Goal: Task Accomplishment & Management: Manage account settings

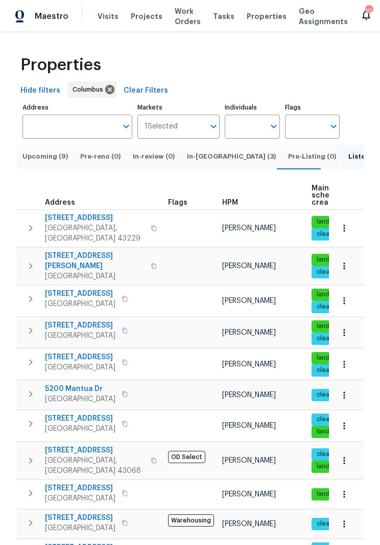
click at [110, 271] on span "[GEOGRAPHIC_DATA]" at bounding box center [95, 276] width 100 height 10
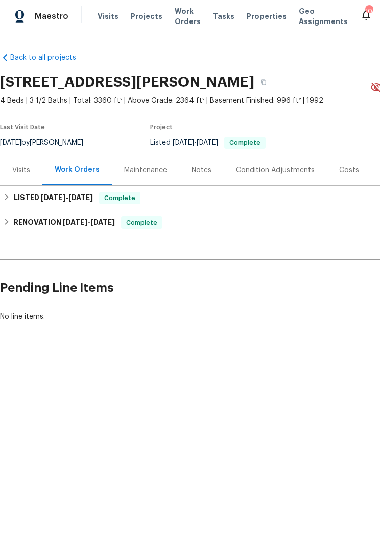
click at [22, 172] on div "Visits" at bounding box center [21, 170] width 18 height 10
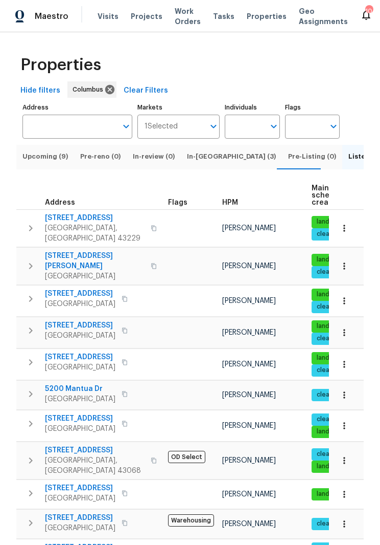
click at [244, 360] on span "[PERSON_NAME]" at bounding box center [249, 363] width 54 height 7
click at [105, 362] on span "Columbus, OH 43207" at bounding box center [80, 367] width 71 height 10
click at [104, 362] on span "[GEOGRAPHIC_DATA]" at bounding box center [80, 367] width 71 height 10
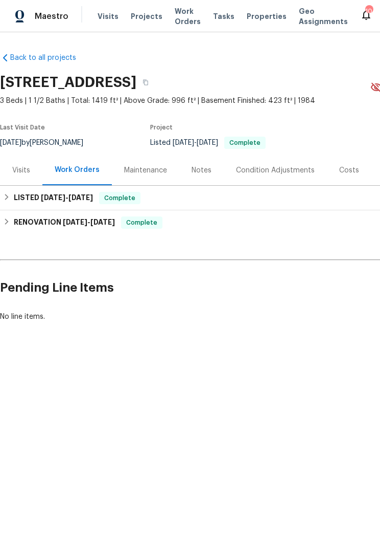
click at [31, 168] on div "Visits" at bounding box center [21, 170] width 42 height 30
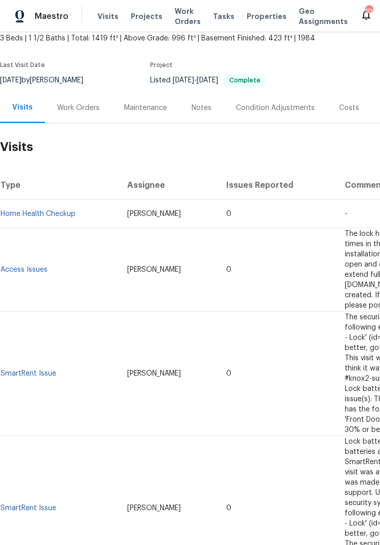
scroll to position [63, 0]
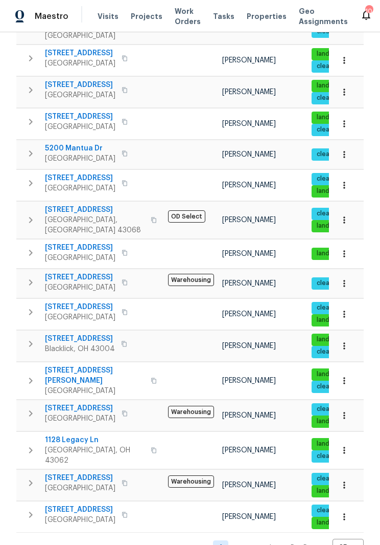
scroll to position [239, 0]
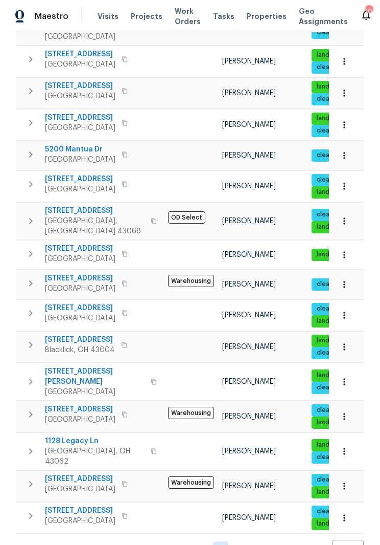
click at [90, 216] on span "Reynoldsburg, OH 43068" at bounding box center [95, 226] width 100 height 20
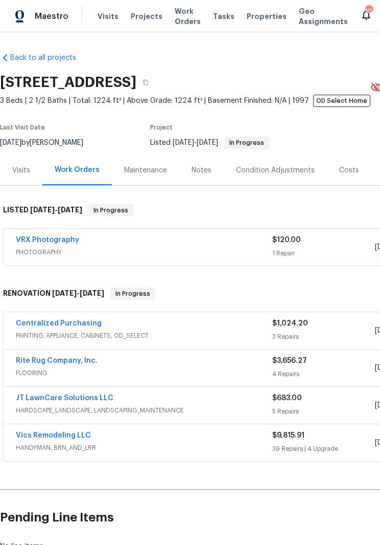
click at [25, 173] on div "Visits" at bounding box center [21, 170] width 18 height 10
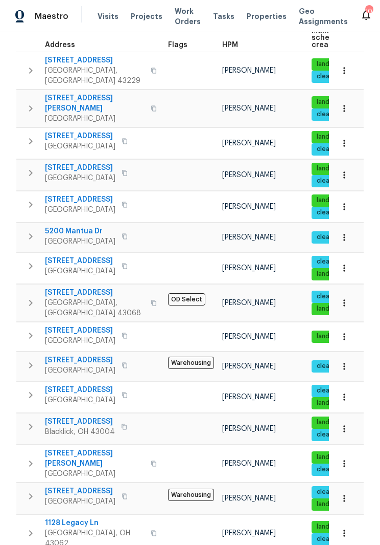
scroll to position [159, 0]
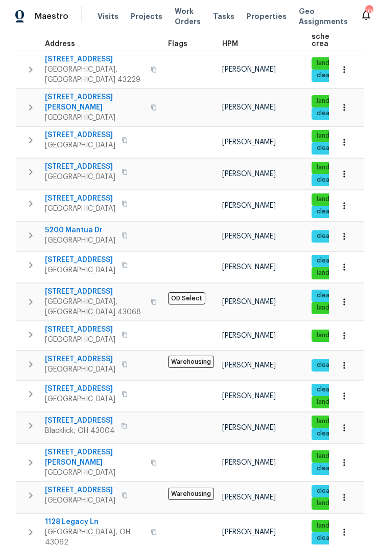
click at [89, 425] on span "Blacklick, OH 43004" at bounding box center [80, 430] width 70 height 10
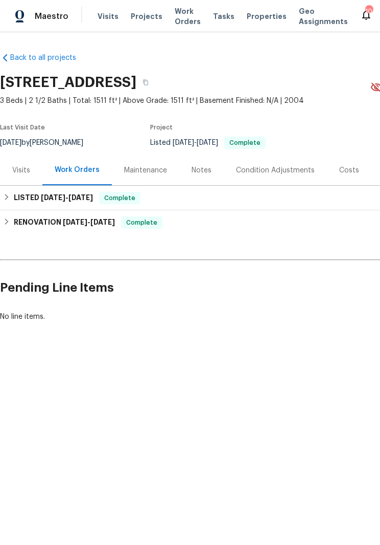
click at [20, 163] on div "Visits" at bounding box center [21, 170] width 42 height 30
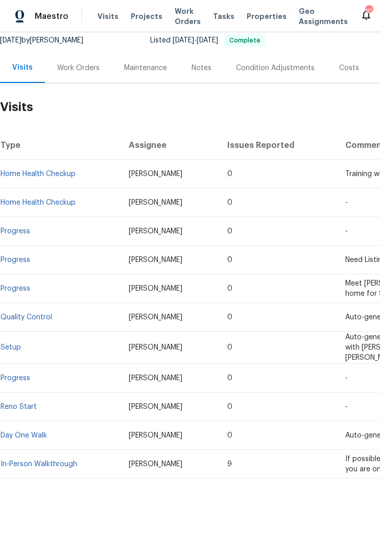
scroll to position [102, 0]
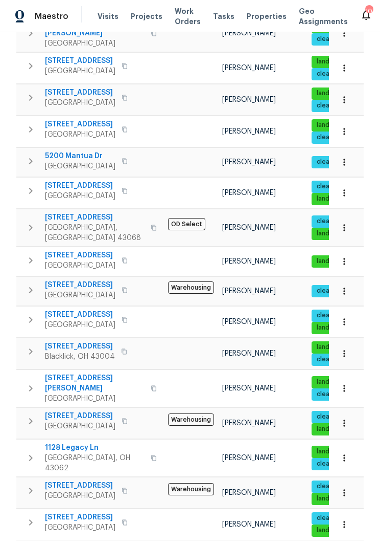
scroll to position [233, 0]
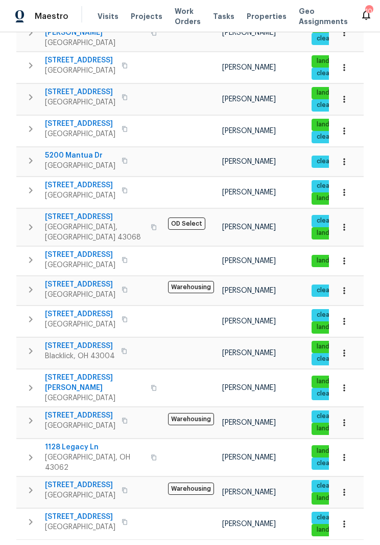
click at [82, 420] on span "[GEOGRAPHIC_DATA]" at bounding box center [80, 425] width 71 height 10
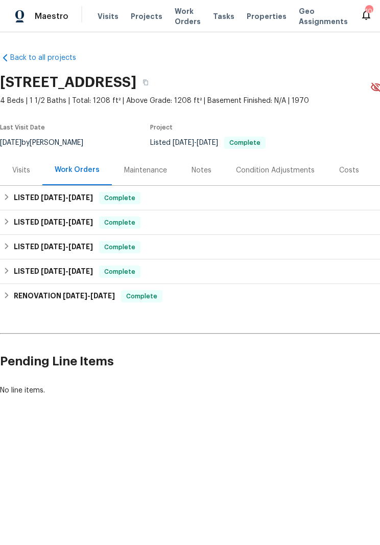
click at [19, 169] on div "Visits" at bounding box center [21, 170] width 18 height 10
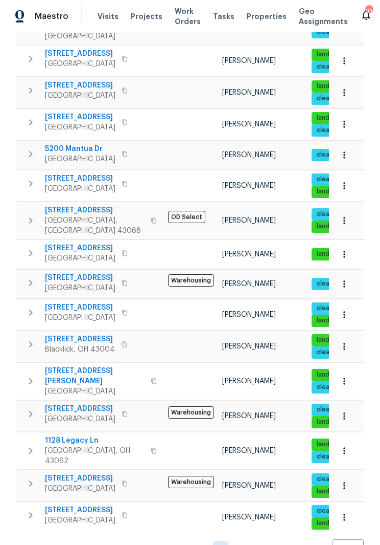
scroll to position [239, 0]
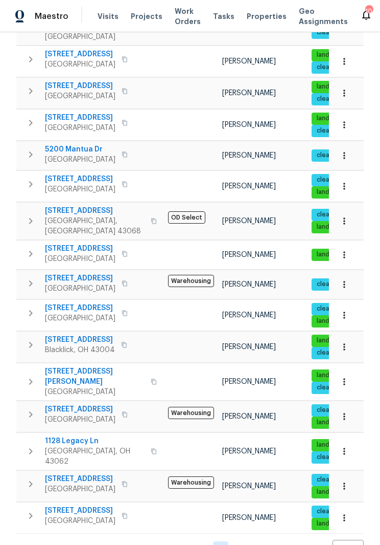
click at [76, 515] on span "[GEOGRAPHIC_DATA]" at bounding box center [80, 520] width 71 height 10
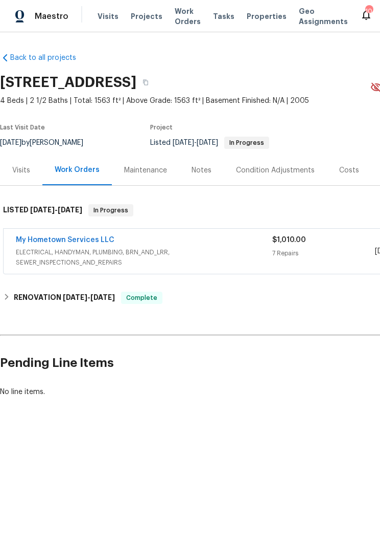
click at [18, 175] on div "Visits" at bounding box center [21, 170] width 18 height 10
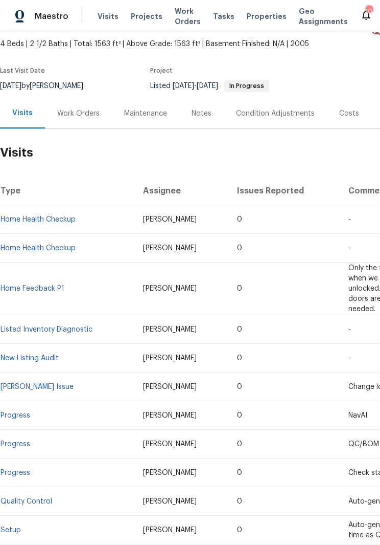
scroll to position [58, 0]
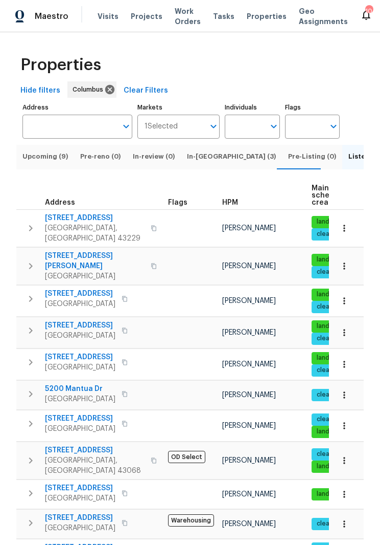
click at [101, 445] on span "7287 Candlestone Dr" at bounding box center [95, 450] width 100 height 10
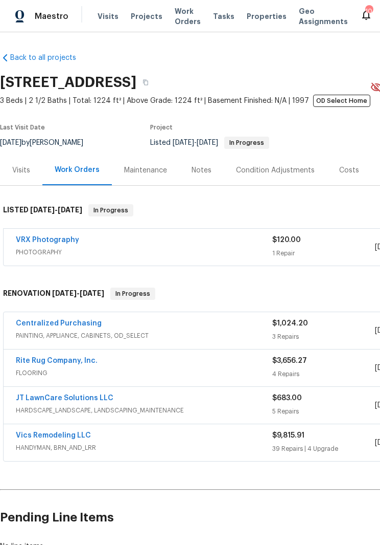
click at [22, 175] on div "Visits" at bounding box center [21, 170] width 18 height 10
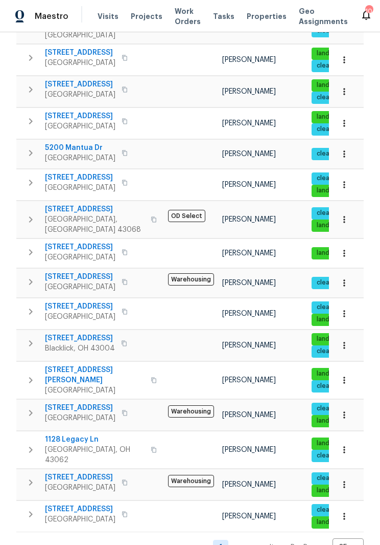
scroll to position [239, 0]
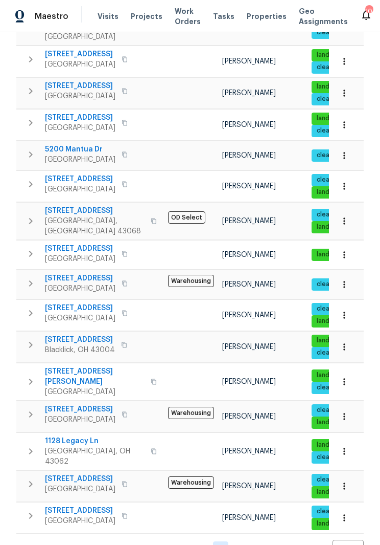
click at [80, 366] on span "1519 E Hudson St" at bounding box center [95, 376] width 100 height 20
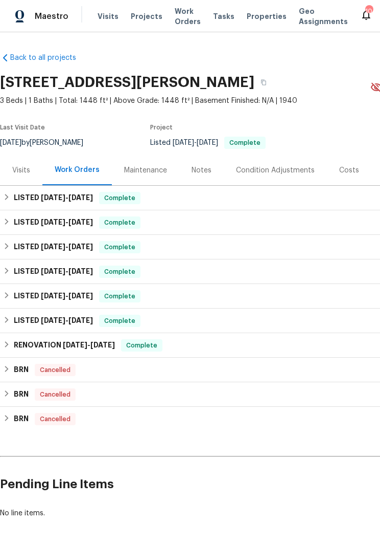
click at [33, 169] on div "Visits" at bounding box center [21, 170] width 42 height 30
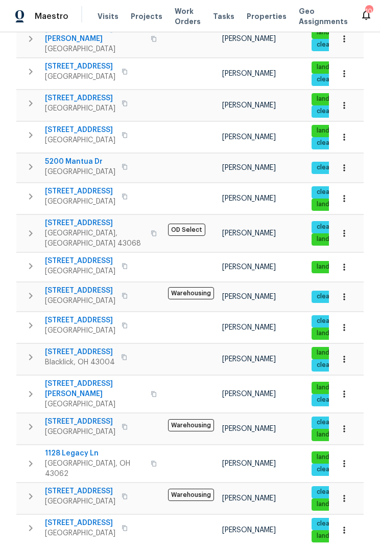
scroll to position [228, 0]
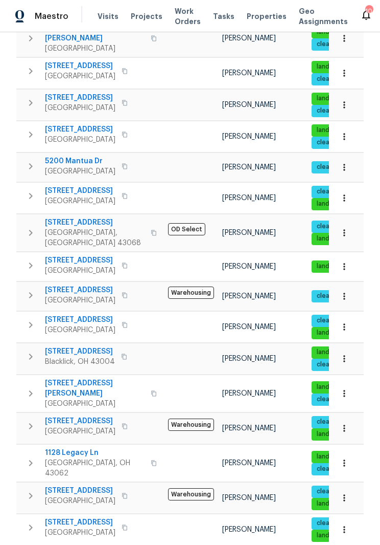
click at [89, 346] on span "[STREET_ADDRESS]" at bounding box center [80, 351] width 70 height 10
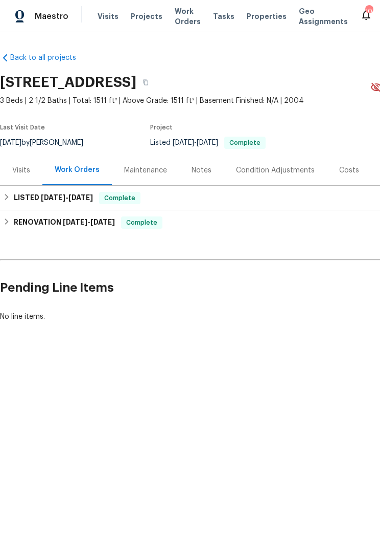
click at [25, 172] on div "Visits" at bounding box center [21, 170] width 18 height 10
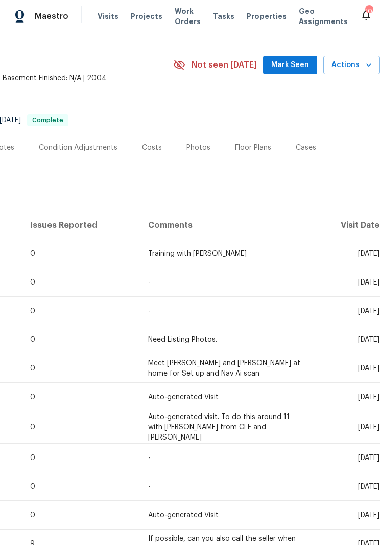
scroll to position [25, 197]
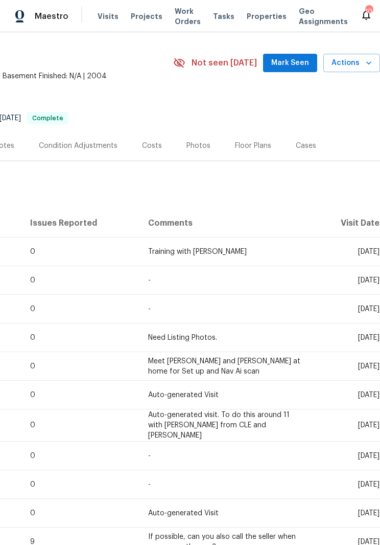
click at [357, 60] on span "Actions" at bounding box center [352, 63] width 40 height 13
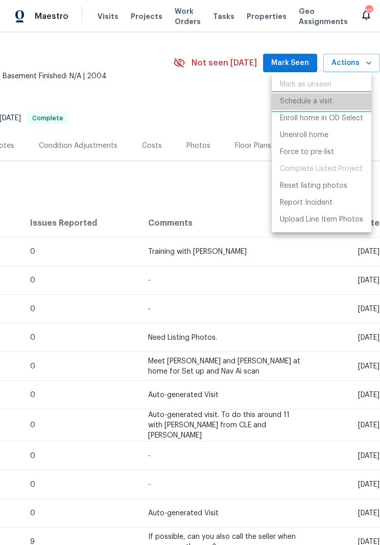
click at [333, 107] on li "Schedule a visit" at bounding box center [322, 101] width 100 height 17
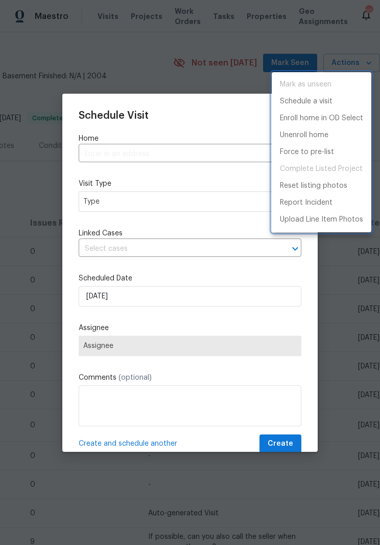
type input "7817 Birch Creek Dr, Blacklick, OH 43004"
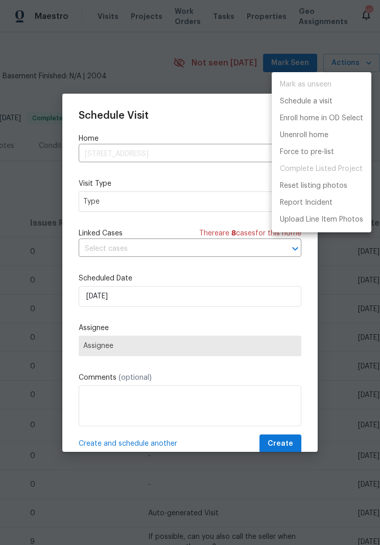
click at [171, 204] on div at bounding box center [190, 272] width 380 height 545
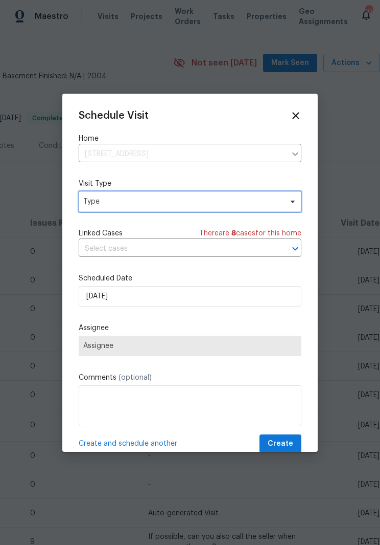
click at [295, 204] on icon at bounding box center [293, 201] width 8 height 8
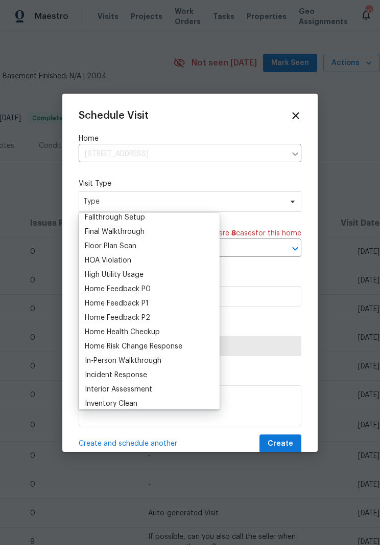
scroll to position [249, 0]
click at [142, 329] on div "Home Health Checkup" at bounding box center [122, 331] width 75 height 10
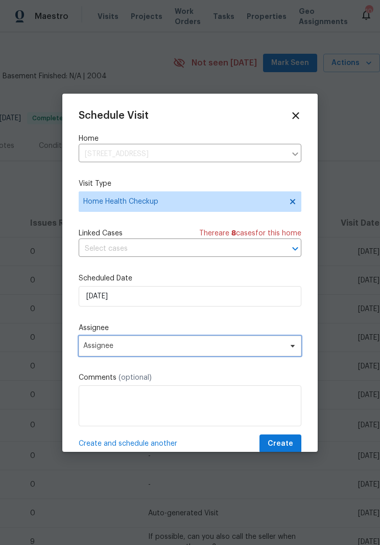
click at [288, 347] on span at bounding box center [291, 346] width 11 height 8
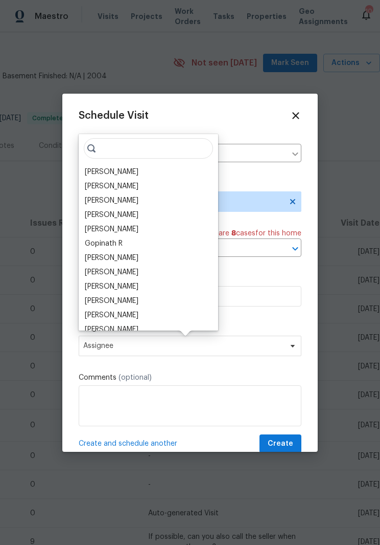
click at [136, 285] on div "[PERSON_NAME]" at bounding box center [112, 286] width 54 height 10
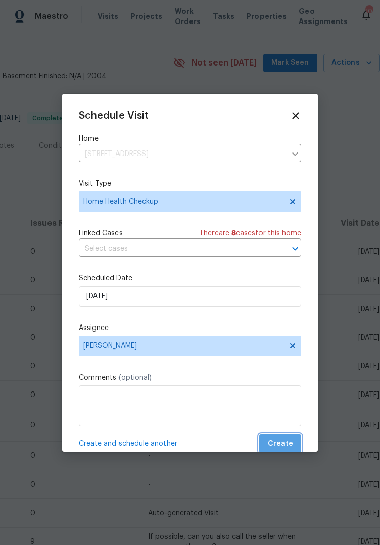
click at [285, 442] on span "Create" at bounding box center [281, 443] width 26 height 13
